Goal: Go to known website: Access a specific website the user already knows

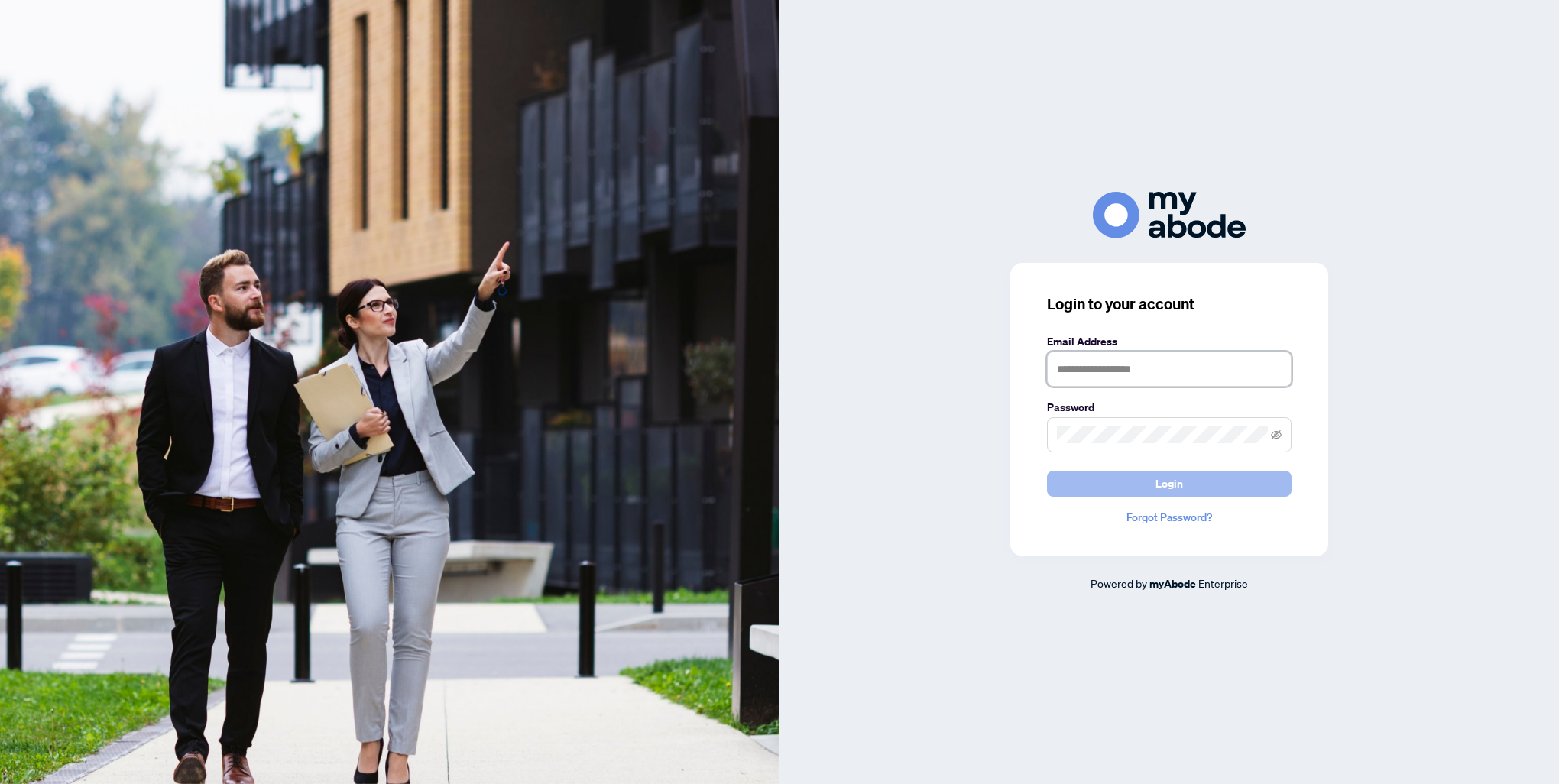
type input "**********"
click at [1161, 481] on span "Login" at bounding box center [1169, 484] width 28 height 25
